Goal: Navigation & Orientation: Go to known website

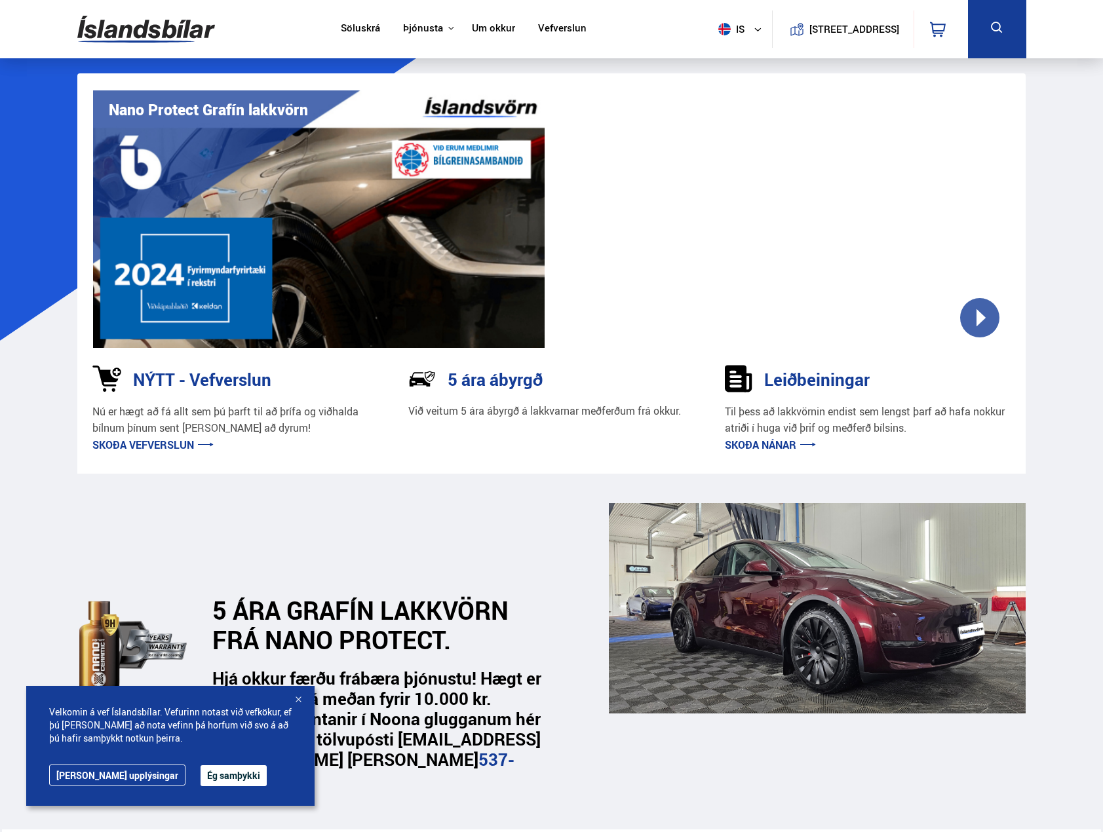
scroll to position [66, 0]
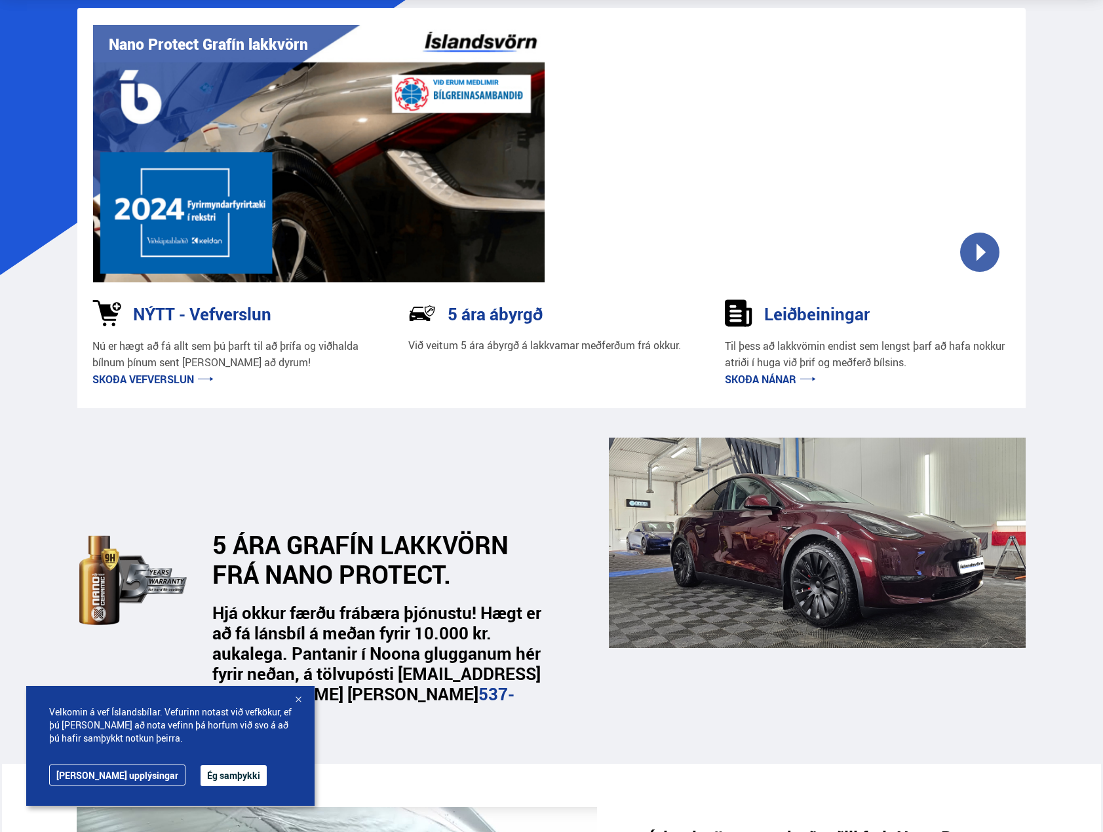
click at [761, 377] on link "Skoða nánar" at bounding box center [770, 379] width 91 height 14
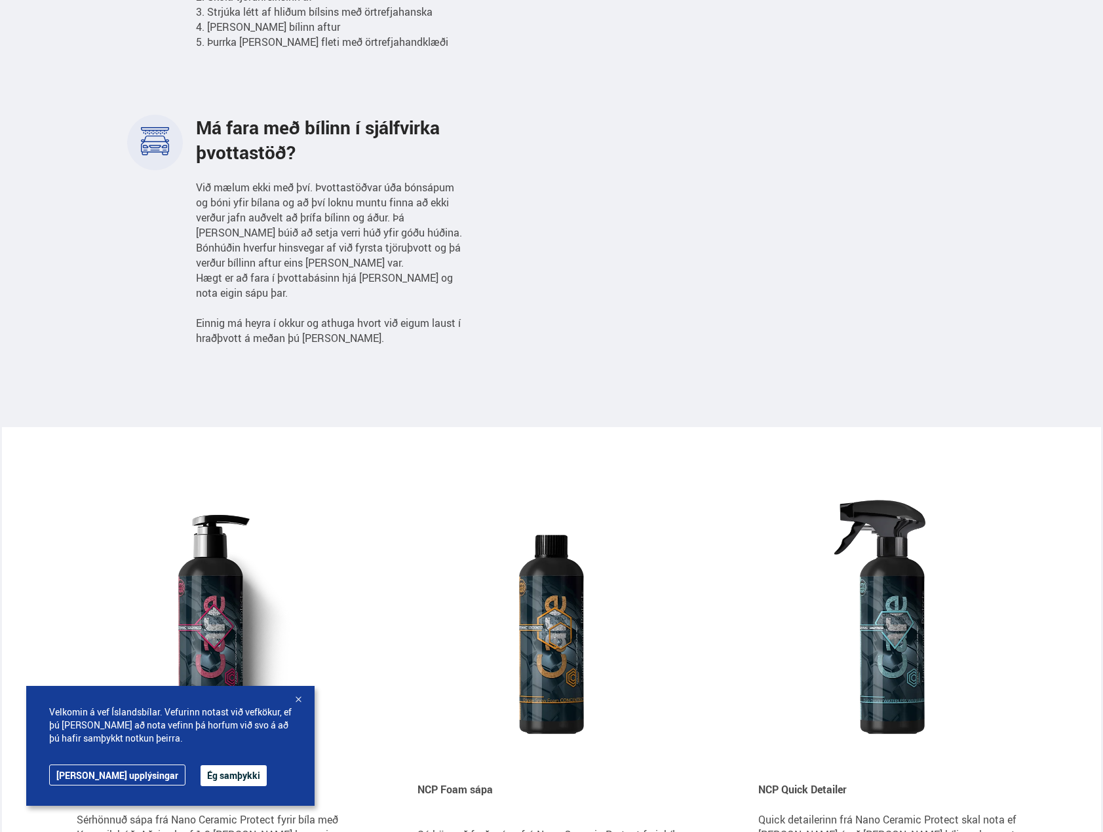
scroll to position [983, 0]
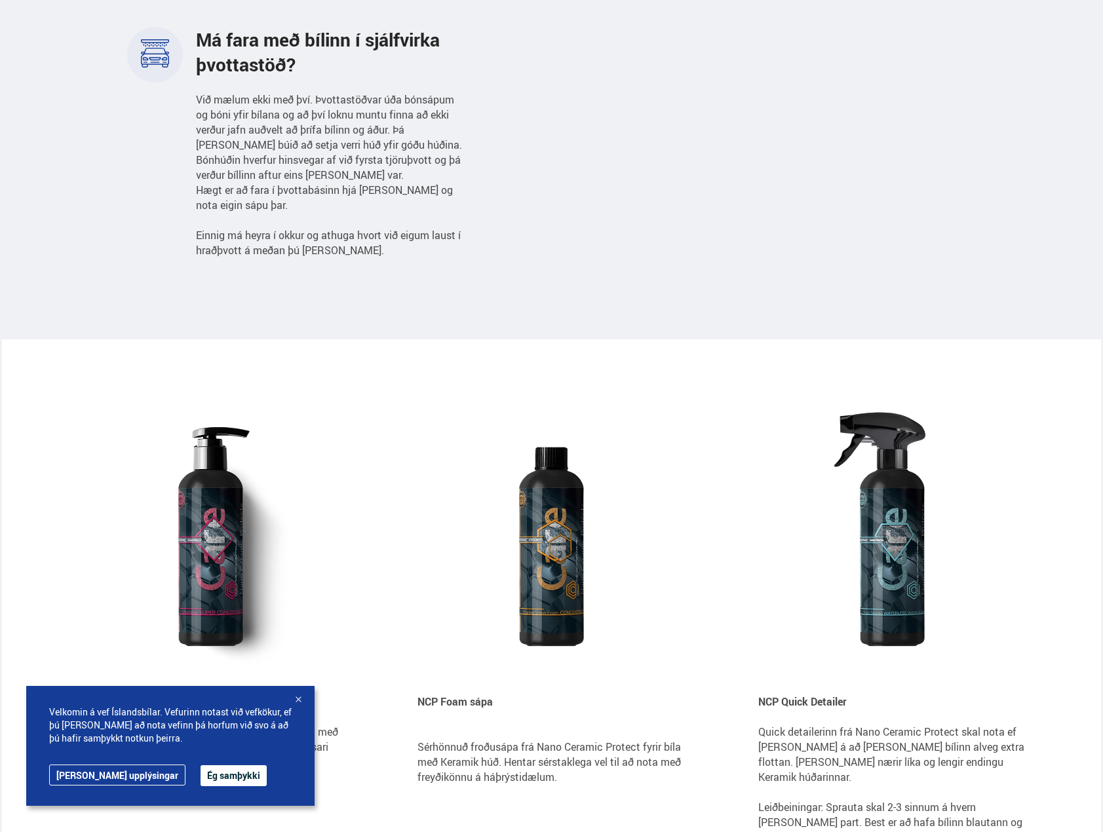
click at [200, 778] on button "Ég samþykki" at bounding box center [233, 775] width 66 height 21
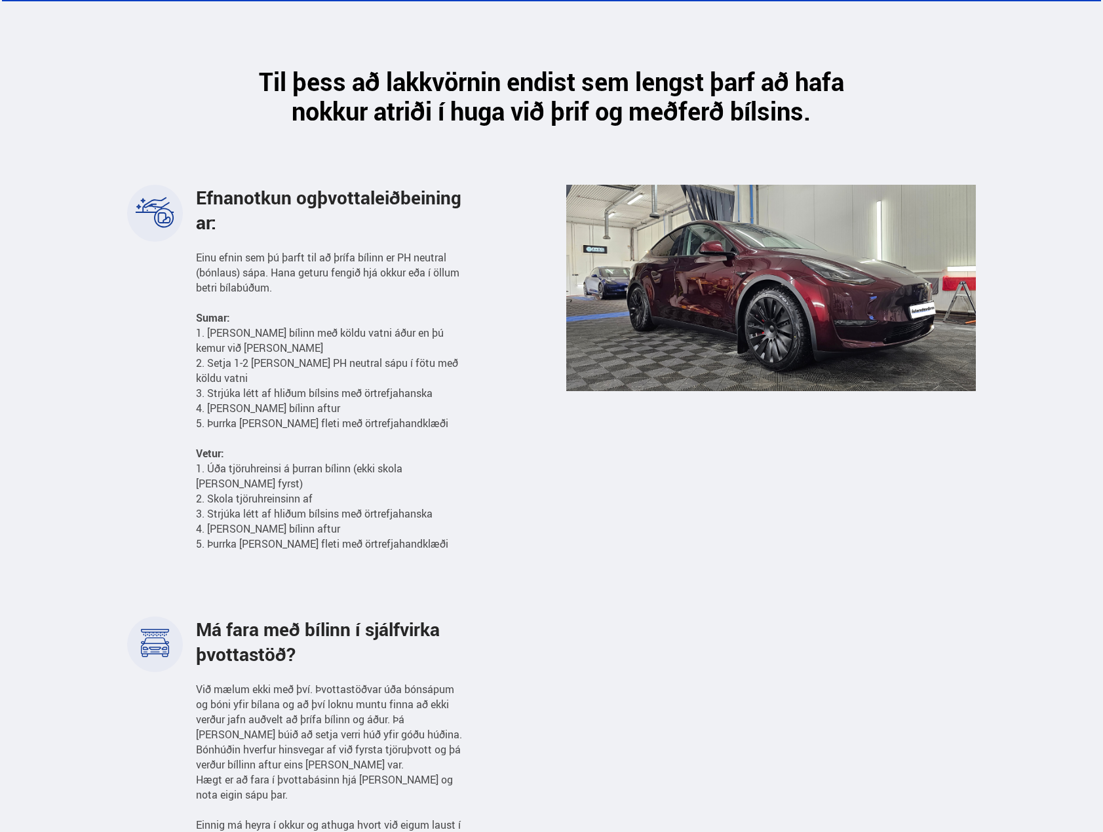
scroll to position [0, 0]
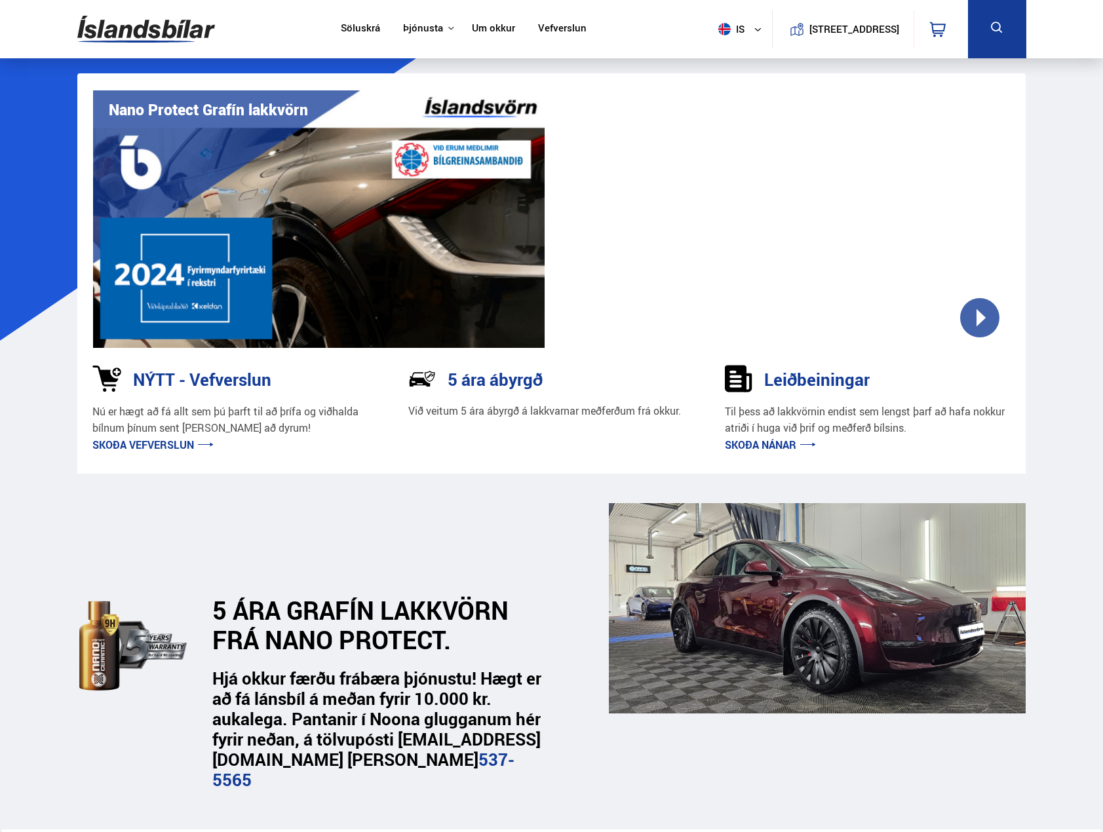
click at [135, 439] on link "Skoða vefverslun" at bounding box center [152, 445] width 121 height 14
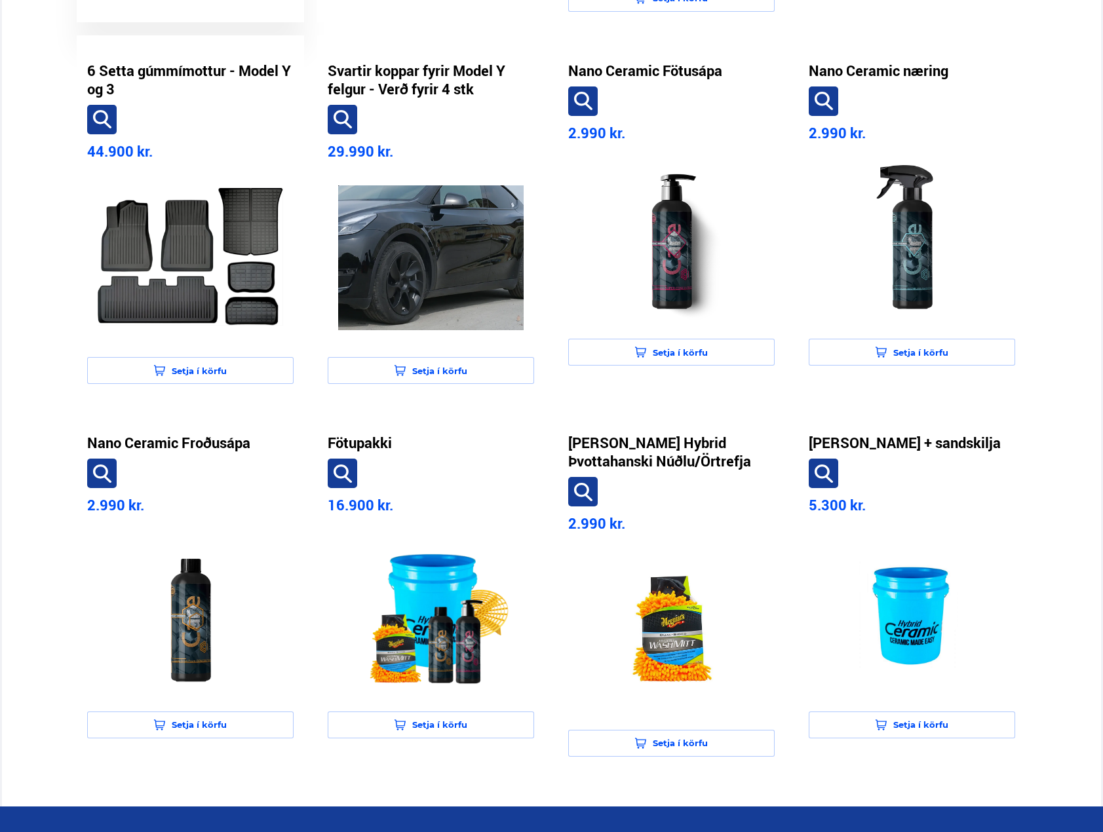
scroll to position [852, 0]
